Goal: Task Accomplishment & Management: Complete application form

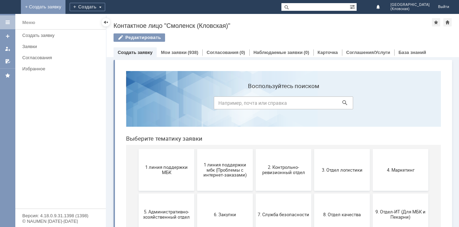
click at [65, 9] on link "+ Создать заявку" at bounding box center [43, 7] width 45 height 14
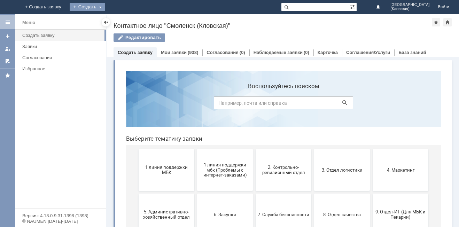
click at [105, 7] on div "Создать" at bounding box center [88, 7] width 36 height 8
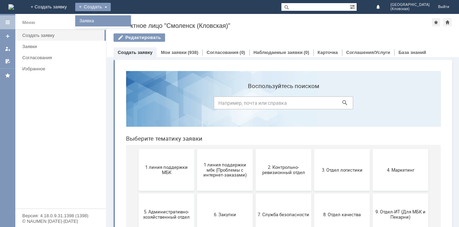
click at [129, 19] on link "Заявка" at bounding box center [103, 21] width 53 height 8
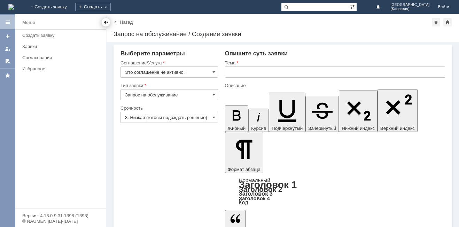
click at [106, 21] on div at bounding box center [106, 22] width 6 height 6
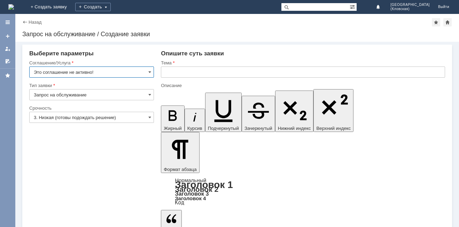
click at [135, 76] on input "Это соглашение не активно!" at bounding box center [91, 71] width 125 height 11
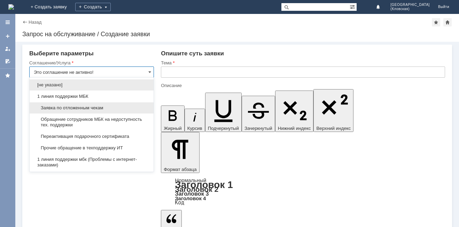
click at [114, 112] on div "Заявка по отложенным чекам" at bounding box center [92, 107] width 124 height 11
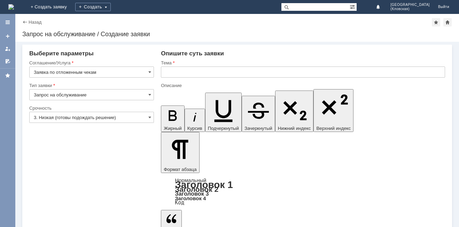
type input "Заявка по отложенным чекам"
click at [113, 96] on input "Запрос на обслуживание" at bounding box center [91, 94] width 125 height 11
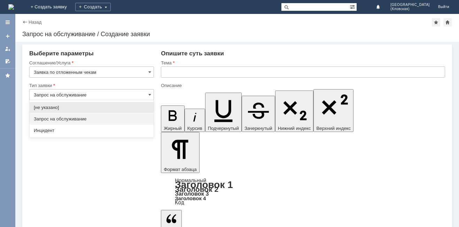
click at [105, 116] on div "Запрос на обслуживание" at bounding box center [92, 118] width 124 height 11
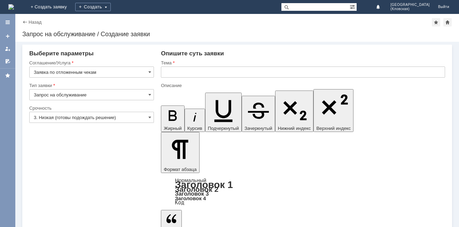
type input "Запрос на обслуживание"
click at [106, 118] on input "3. Низкая (готовы подождать решение)" at bounding box center [91, 117] width 125 height 11
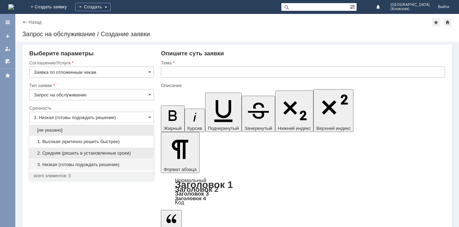
click at [88, 150] on div "2. Средняя (решить в установленные сроки)" at bounding box center [92, 153] width 124 height 11
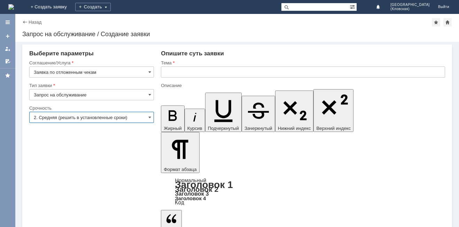
type input "2. Средняя (решить в установленные сроки)"
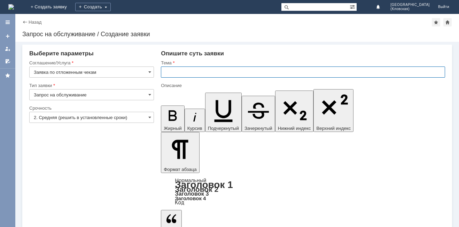
click at [177, 73] on input "text" at bounding box center [303, 71] width 284 height 11
type input "отложенные чеки"
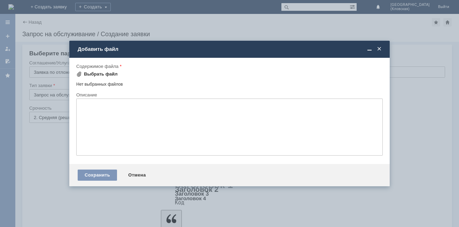
click at [103, 76] on div "Выбрать файл" at bounding box center [101, 74] width 34 height 6
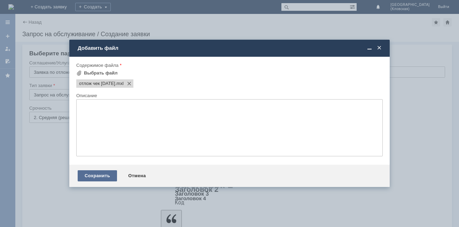
click at [98, 175] on div "Сохранить" at bounding box center [97, 175] width 39 height 11
